Goal: Information Seeking & Learning: Learn about a topic

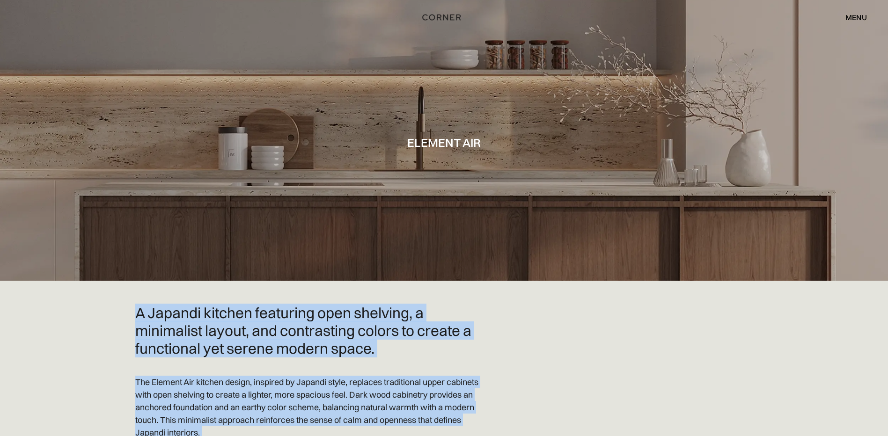
drag, startPoint x: 763, startPoint y: 330, endPoint x: 142, endPoint y: 308, distance: 621.9
copy body "Japandi kitchen featuring open shelving, a minimalist layout, and contrasting c…"
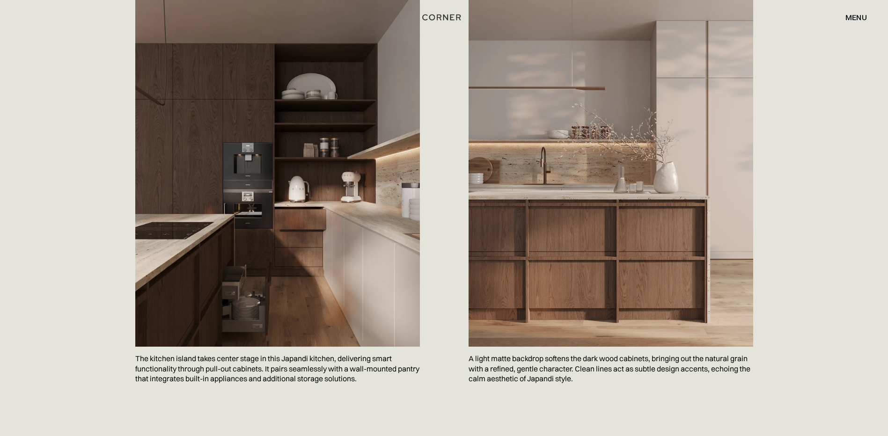
scroll to position [562, 0]
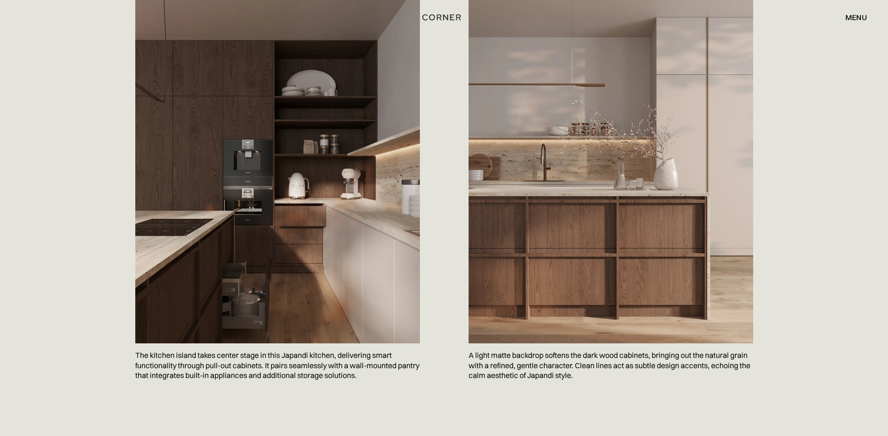
click at [444, 139] on div "A Japandi kitchen featuring open shelving, a minimalist layout, and contrasting…" at bounding box center [444, 68] width 618 height 650
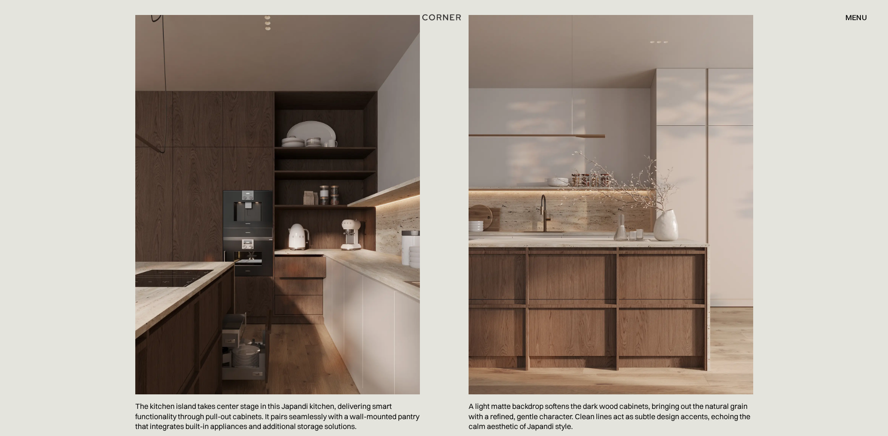
scroll to position [499, 0]
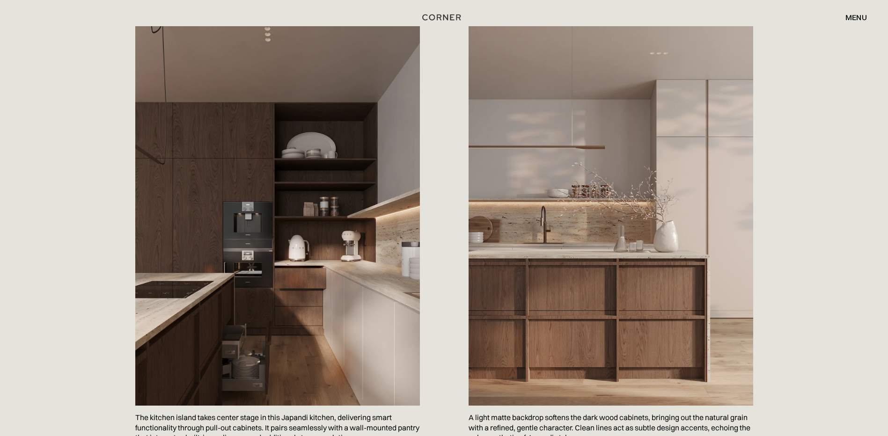
click at [46, 230] on div "A Japandi kitchen featuring open shelving, a minimalist layout, and contrasting…" at bounding box center [444, 146] width 888 height 730
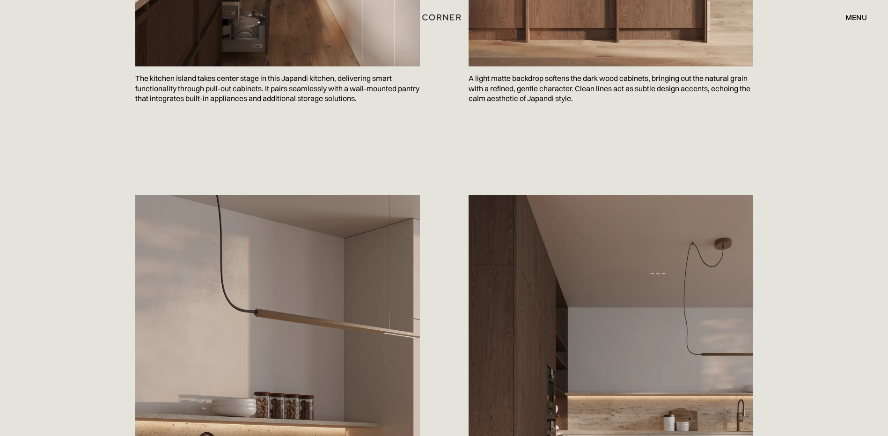
scroll to position [811, 0]
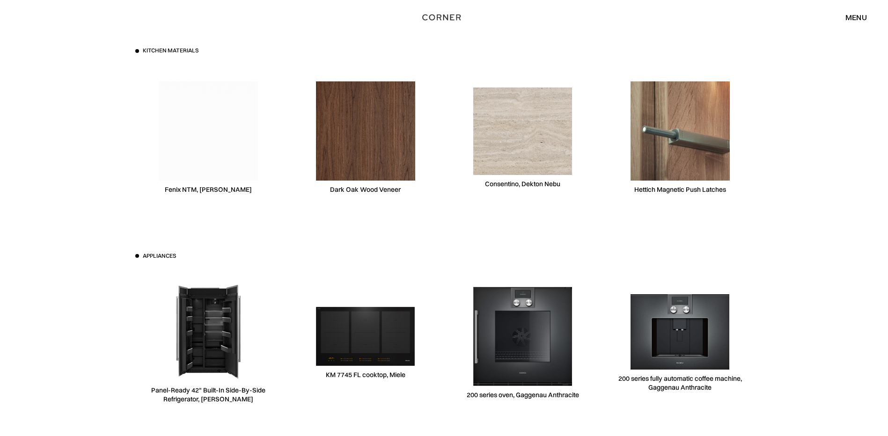
scroll to position [2870, 0]
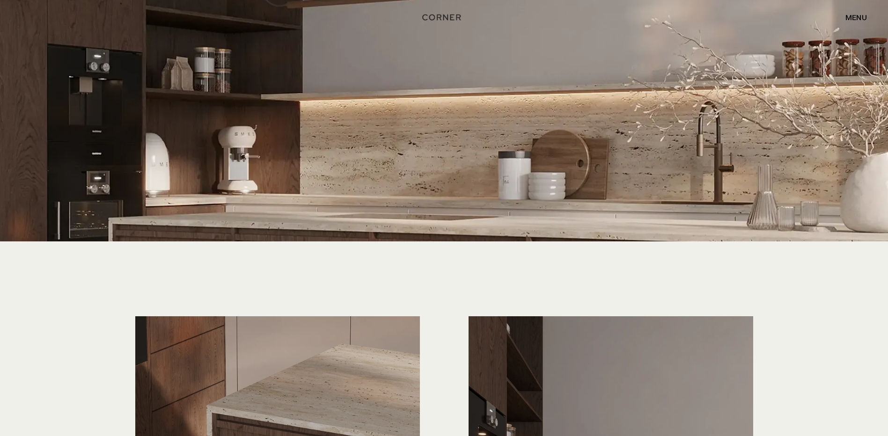
scroll to position [2184, 0]
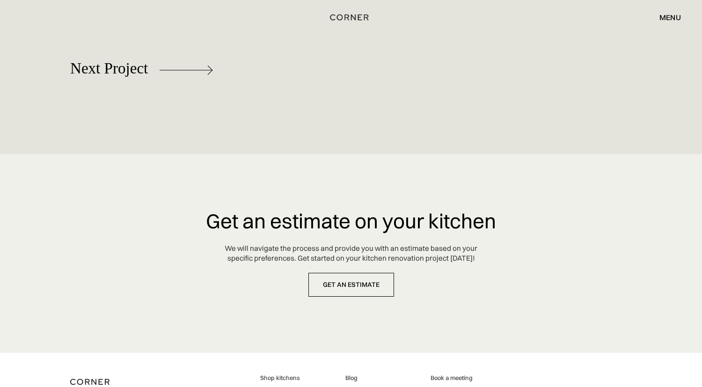
scroll to position [4430, 0]
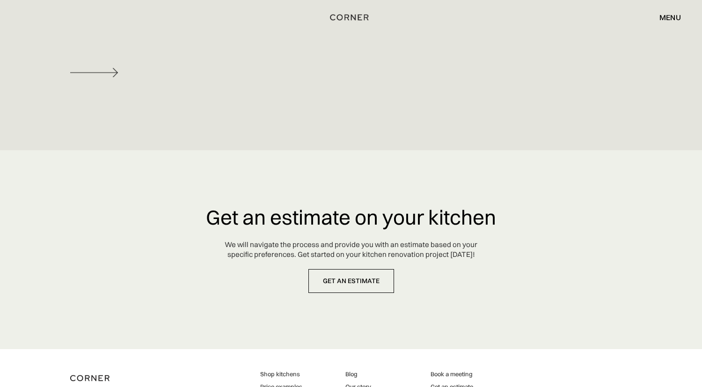
click at [111, 60] on div at bounding box center [141, 72] width 143 height 54
click at [100, 68] on img at bounding box center [96, 68] width 53 height 9
click at [130, 68] on div at bounding box center [141, 68] width 143 height 54
click at [207, 68] on div at bounding box center [141, 68] width 143 height 54
click at [125, 57] on link "Next Project" at bounding box center [141, 64] width 143 height 54
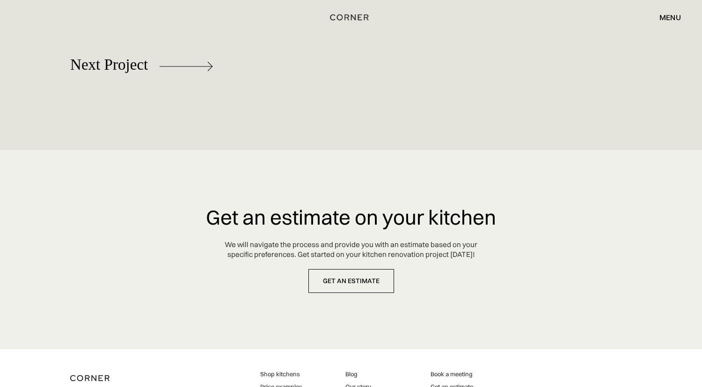
click at [673, 14] on div "menu" at bounding box center [670, 17] width 22 height 7
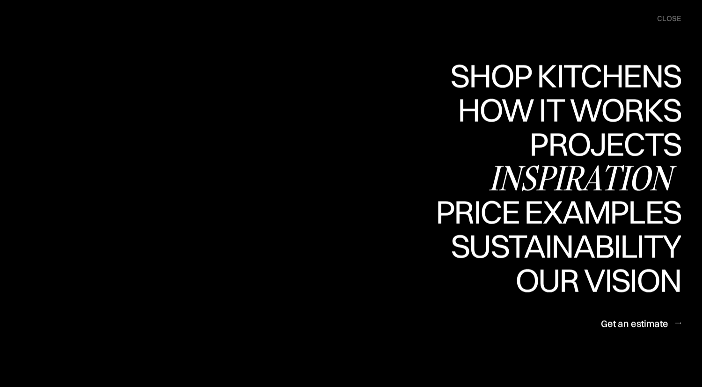
click at [556, 175] on div "Inspiration" at bounding box center [585, 177] width 192 height 33
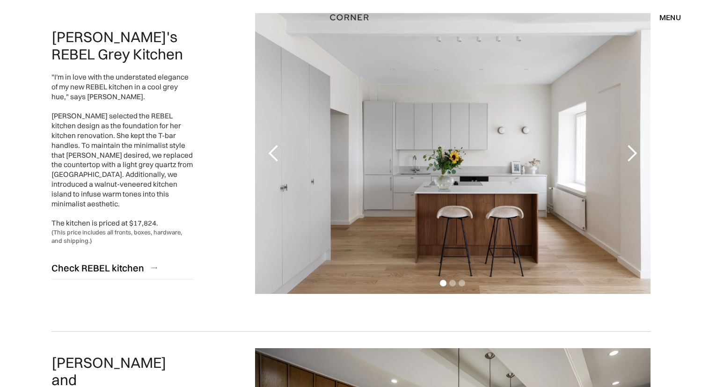
scroll to position [156, 0]
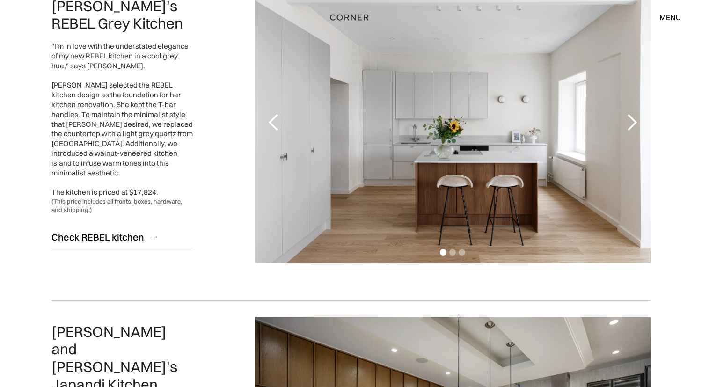
click at [638, 121] on div "next slide" at bounding box center [631, 122] width 19 height 19
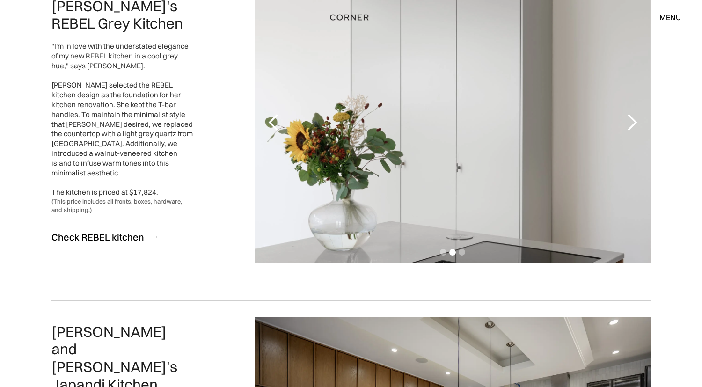
click at [630, 121] on div "next slide" at bounding box center [631, 122] width 19 height 19
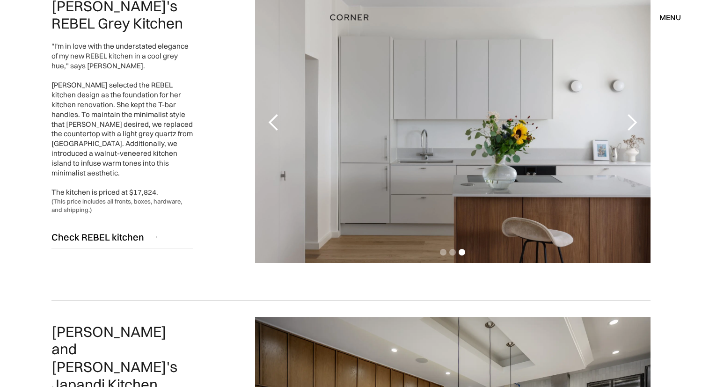
click at [630, 121] on div "next slide" at bounding box center [631, 122] width 19 height 19
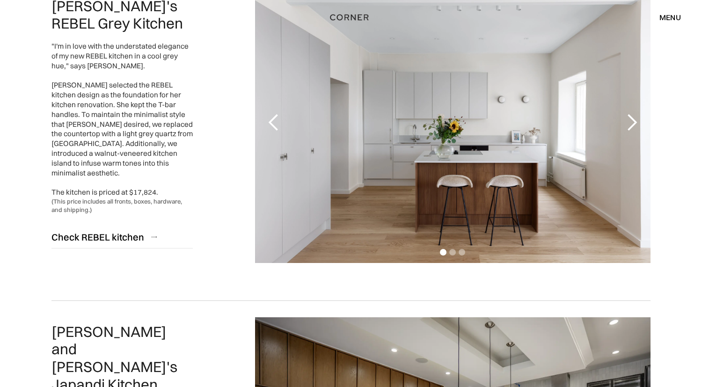
click at [630, 121] on div "next slide" at bounding box center [631, 122] width 19 height 19
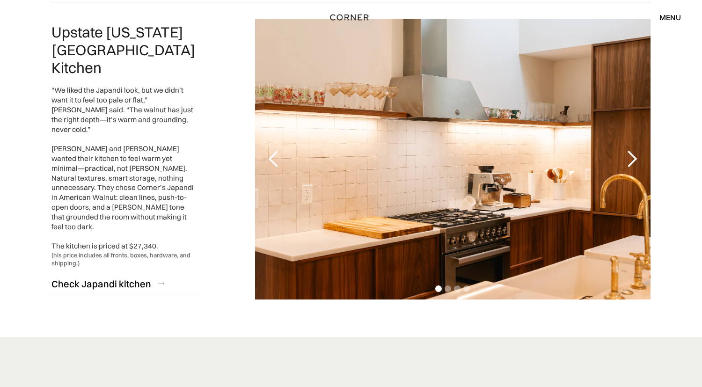
scroll to position [2153, 0]
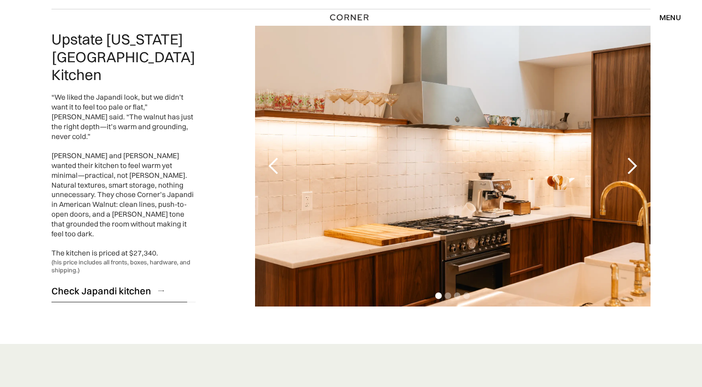
click at [134, 285] on div "Check Japandi kitchen" at bounding box center [101, 291] width 100 height 13
